Goal: Register for event/course

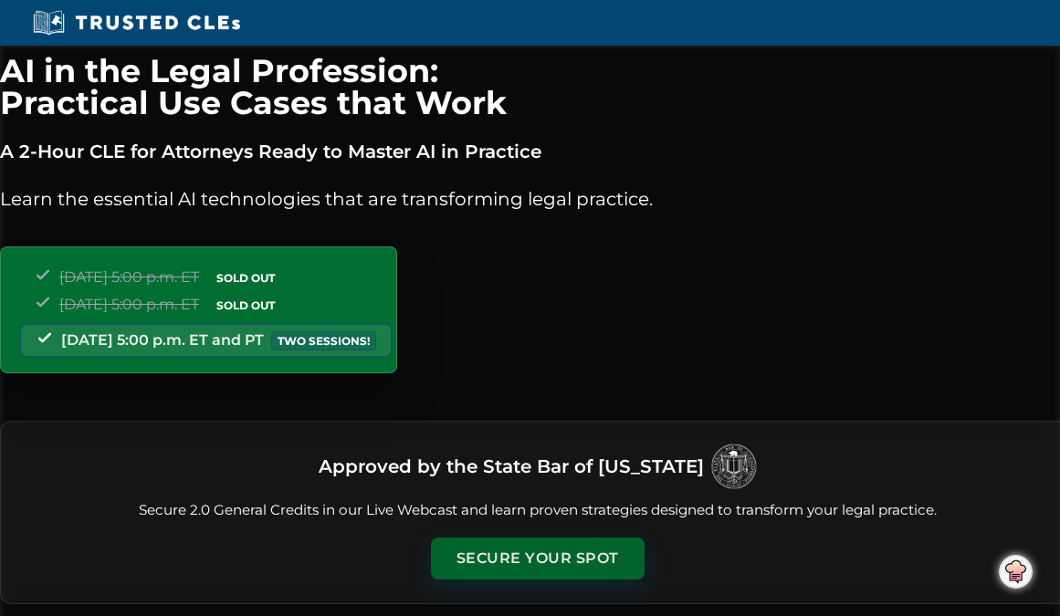
click at [519, 557] on button "Secure Your Spot" at bounding box center [538, 559] width 214 height 42
click at [516, 557] on button "Secure Your Spot" at bounding box center [538, 559] width 214 height 42
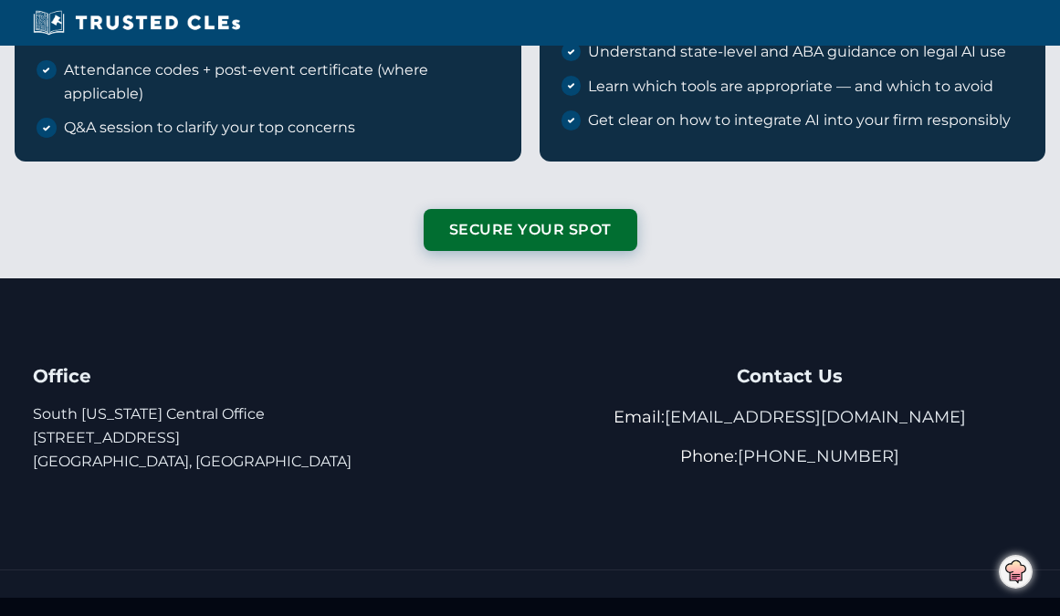
scroll to position [4046, 0]
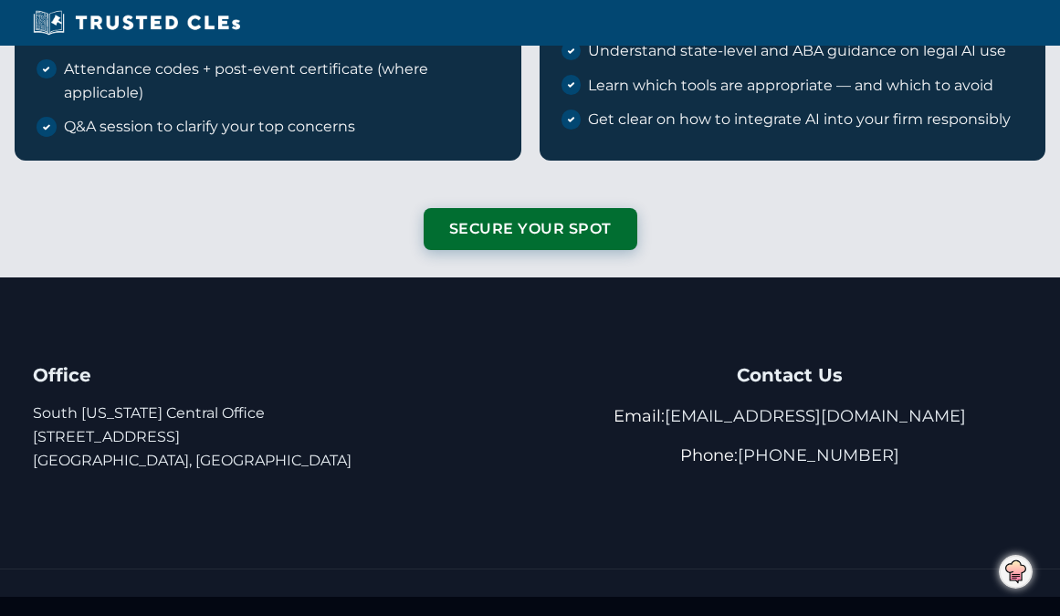
click at [585, 257] on div "Secure your spot" at bounding box center [531, 242] width 214 height 69
click at [588, 246] on button "Secure your spot" at bounding box center [531, 229] width 214 height 42
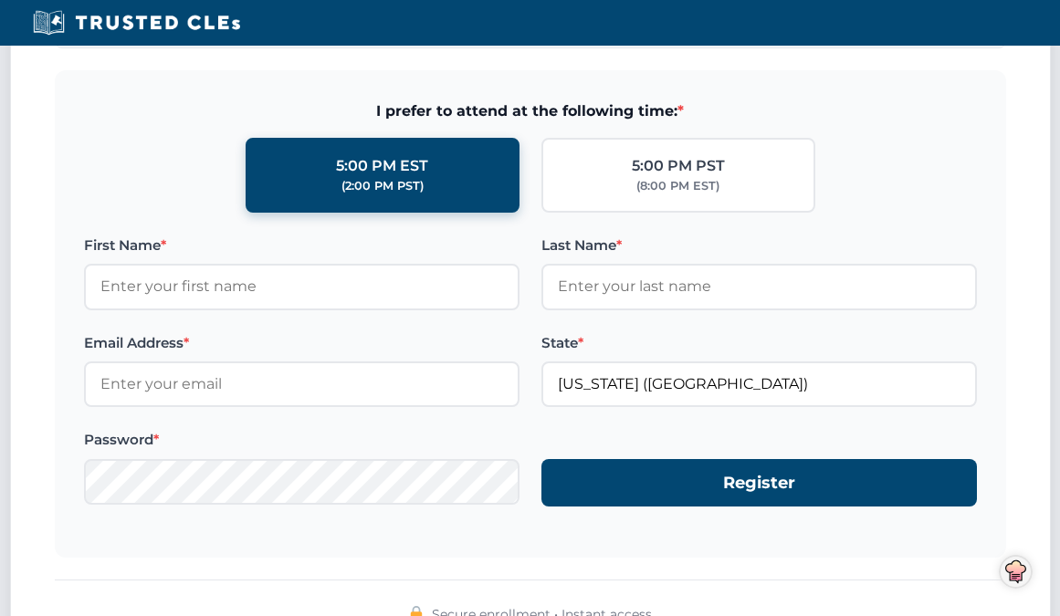
scroll to position [1764, 0]
